Goal: Transaction & Acquisition: Purchase product/service

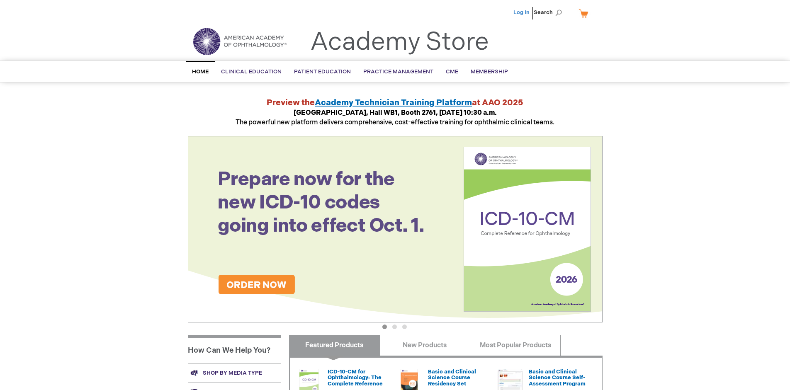
click at [522, 12] on link "Log In" at bounding box center [522, 12] width 16 height 7
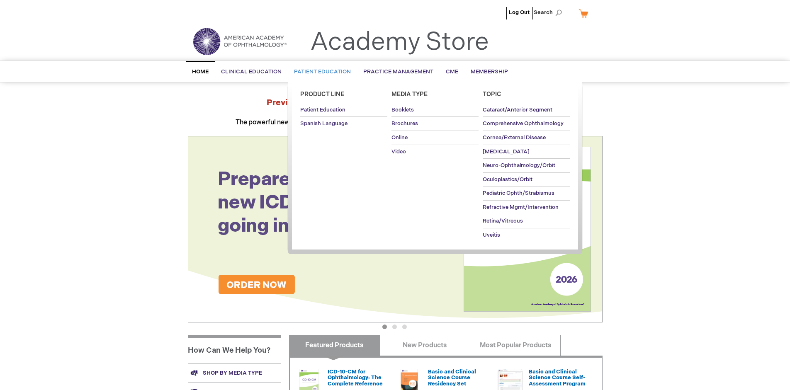
click at [320, 72] on span "Patient Education" at bounding box center [322, 71] width 57 height 7
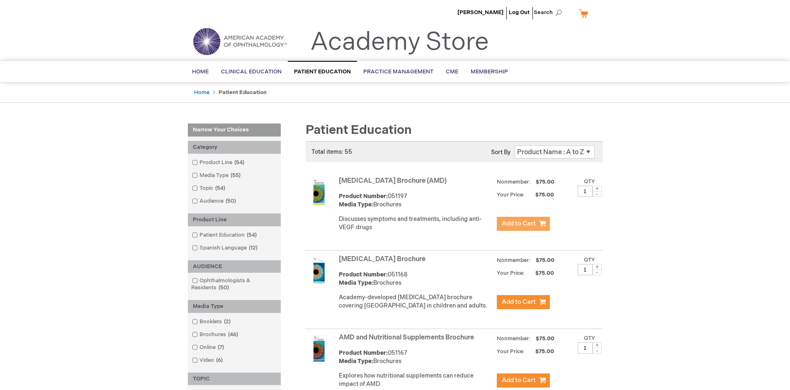
click at [523, 224] on span "Add to Cart" at bounding box center [519, 224] width 34 height 8
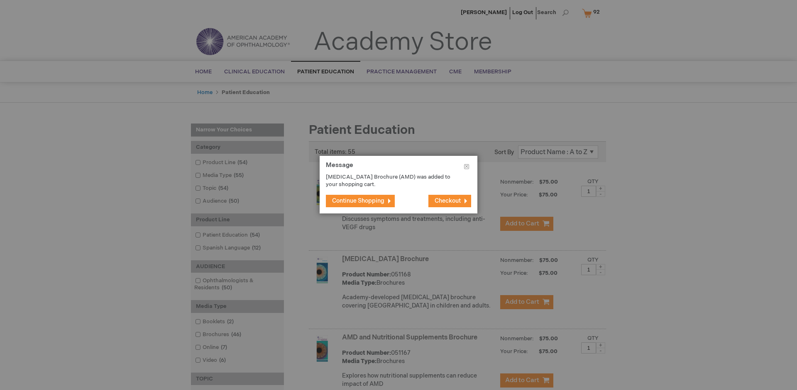
click at [358, 201] on span "Continue Shopping" at bounding box center [358, 200] width 52 height 7
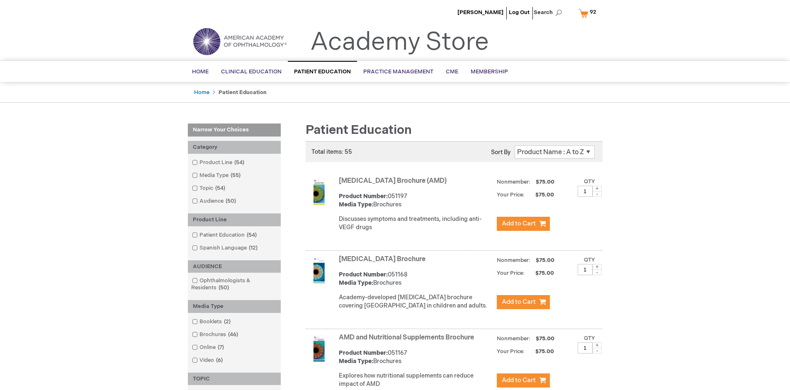
click at [408, 342] on link "AMD and Nutritional Supplements Brochure" at bounding box center [406, 338] width 135 height 8
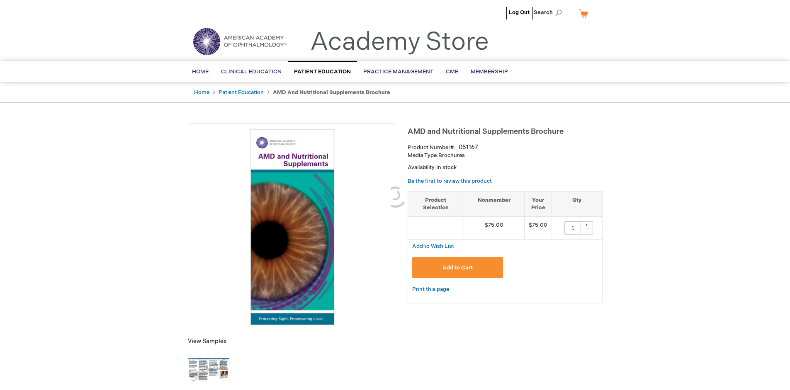
type input "1"
click at [458, 268] on span "Add to Cart" at bounding box center [458, 268] width 30 height 7
